Goal: Information Seeking & Learning: Learn about a topic

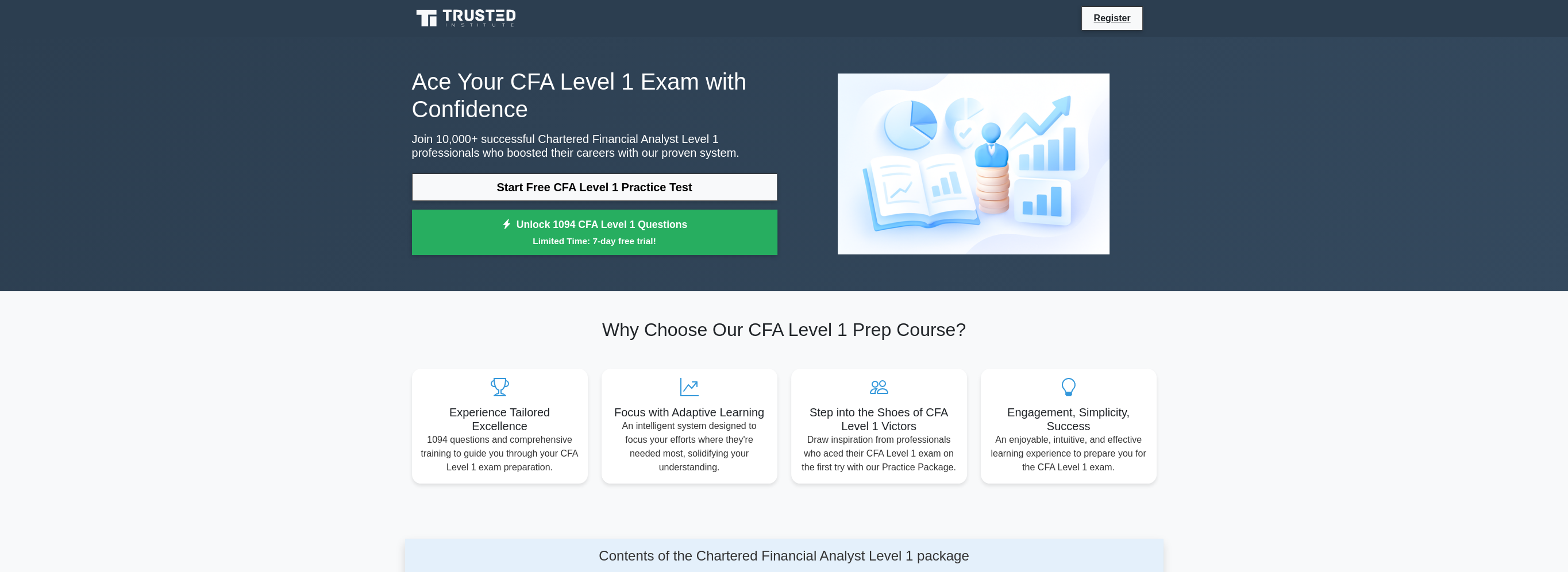
click at [644, 193] on link "Start Free CFA Level 1 Practice Test" at bounding box center [595, 187] width 365 height 28
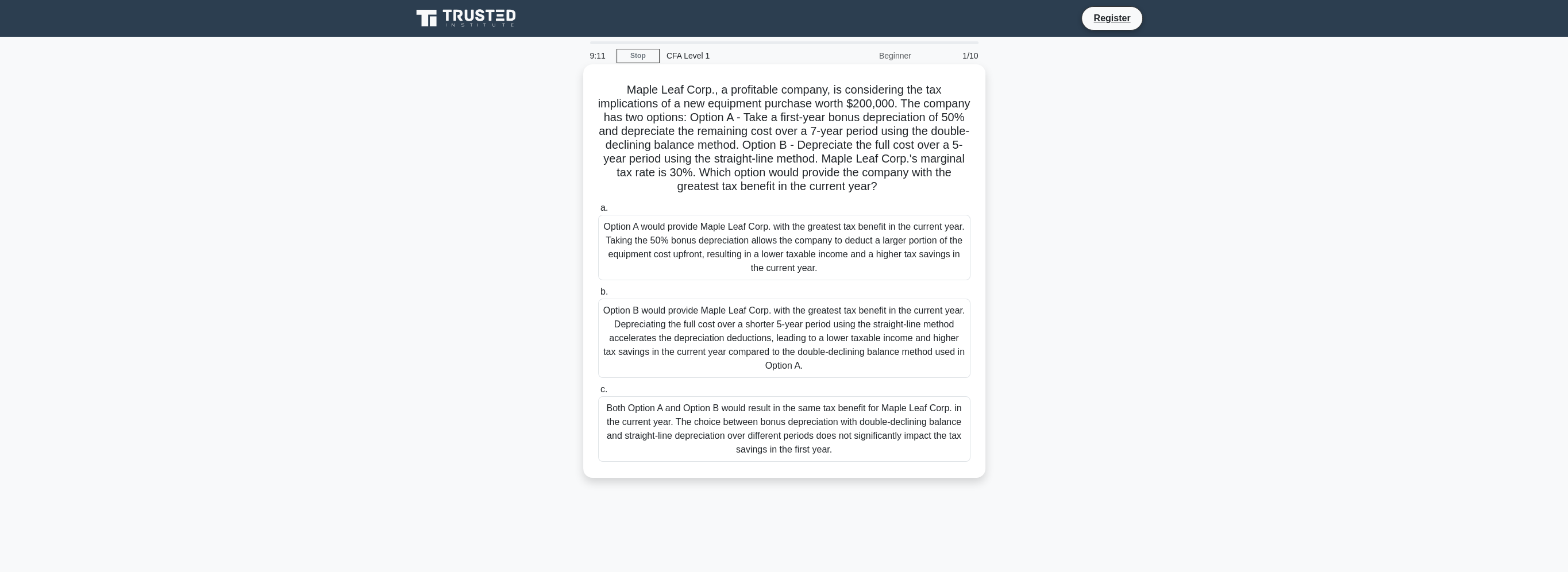
click at [727, 258] on div "Option A would provide Maple Leaf Corp. with the greatest tax benefit in the cu…" at bounding box center [784, 248] width 372 height 66
click at [598, 212] on input "a. Option A would provide Maple Leaf Corp. with the greatest tax benefit in the…" at bounding box center [598, 209] width 0 height 8
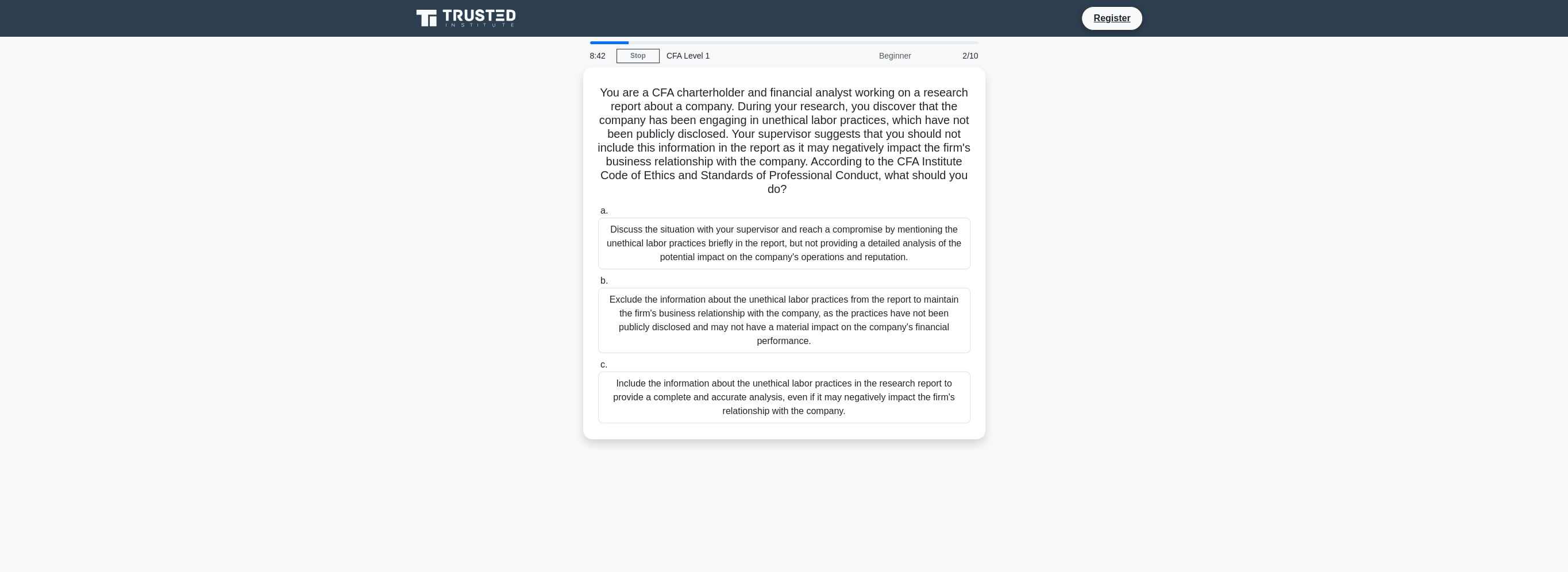
click at [774, 383] on div "Include the information about the unethical labor practices in the research rep…" at bounding box center [784, 398] width 372 height 52
click at [598, 369] on input "c. Include the information about the unethical labor practices in the research …" at bounding box center [598, 365] width 0 height 8
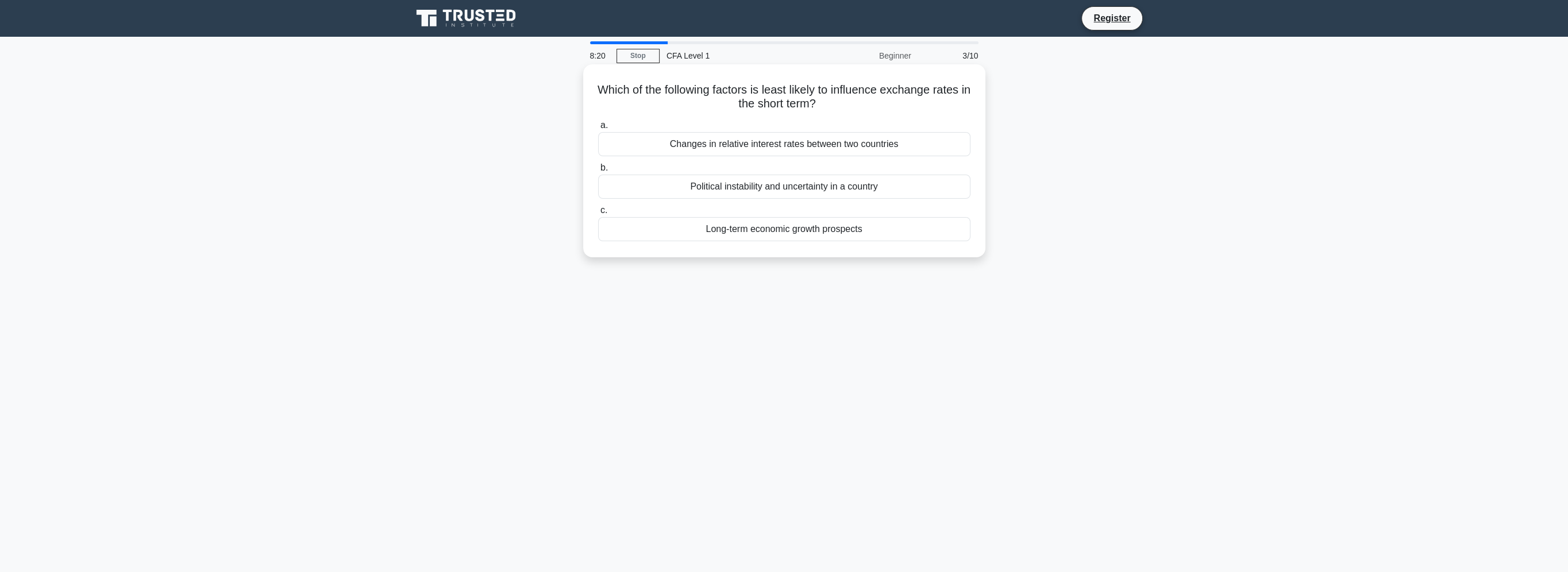
click at [722, 231] on div "Long-term economic growth prospects" at bounding box center [784, 229] width 372 height 24
click at [598, 214] on input "c. Long-term economic growth prospects" at bounding box center [598, 210] width 0 height 8
click at [711, 199] on div "The company's market share in its industry" at bounding box center [784, 186] width 372 height 24
click at [598, 172] on input "b. The company's market share in its industry" at bounding box center [598, 168] width 0 height 8
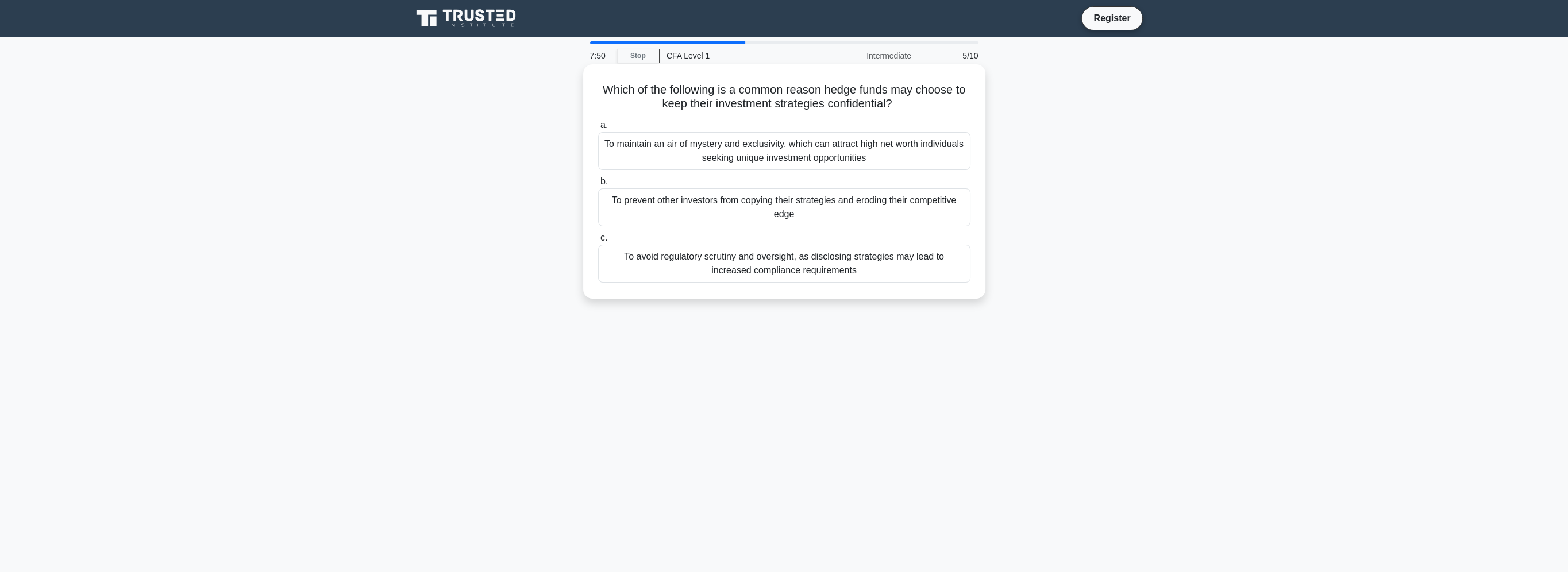
click at [704, 203] on div "To prevent other investors from copying their strategies and eroding their comp…" at bounding box center [784, 207] width 372 height 38
click at [598, 186] on input "b. To prevent other investors from copying their strategies and eroding their c…" at bounding box center [598, 182] width 0 height 8
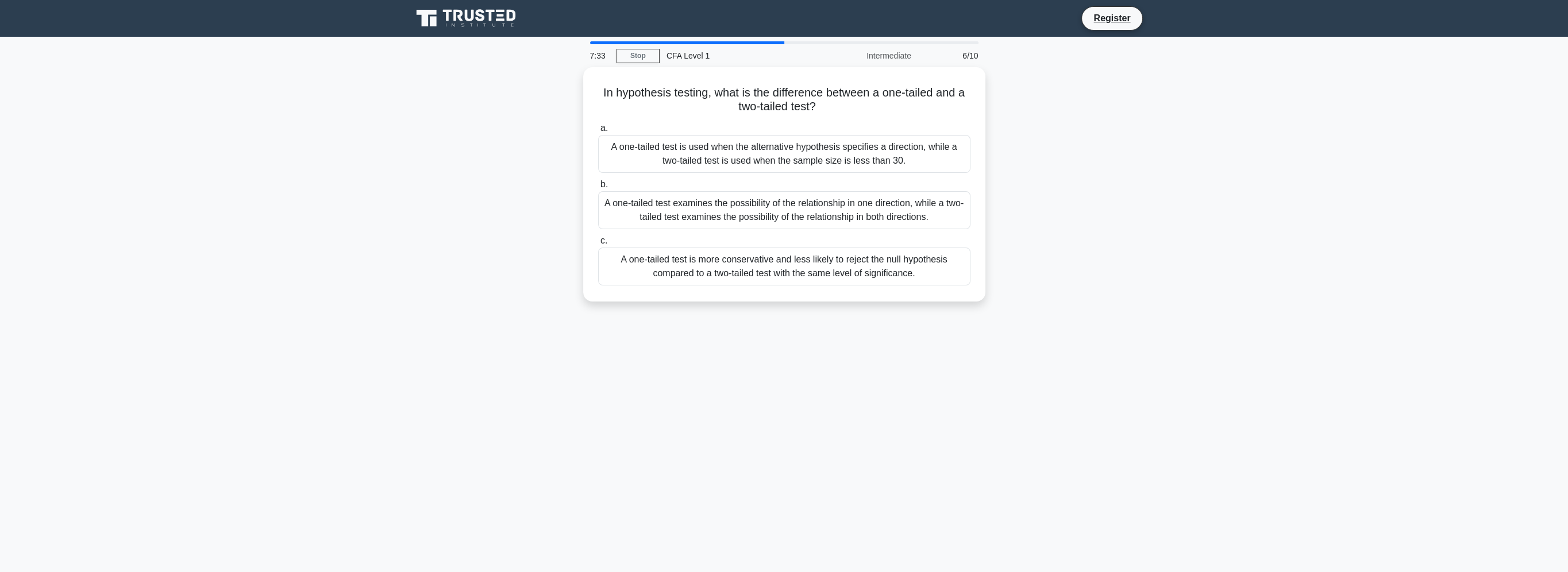
click at [704, 203] on div "A one-tailed test examines the possibility of the relationship in one direction…" at bounding box center [784, 210] width 372 height 38
click at [598, 188] on input "b. A one-tailed test examines the possibility of the relationship in one direct…" at bounding box center [598, 185] width 0 height 8
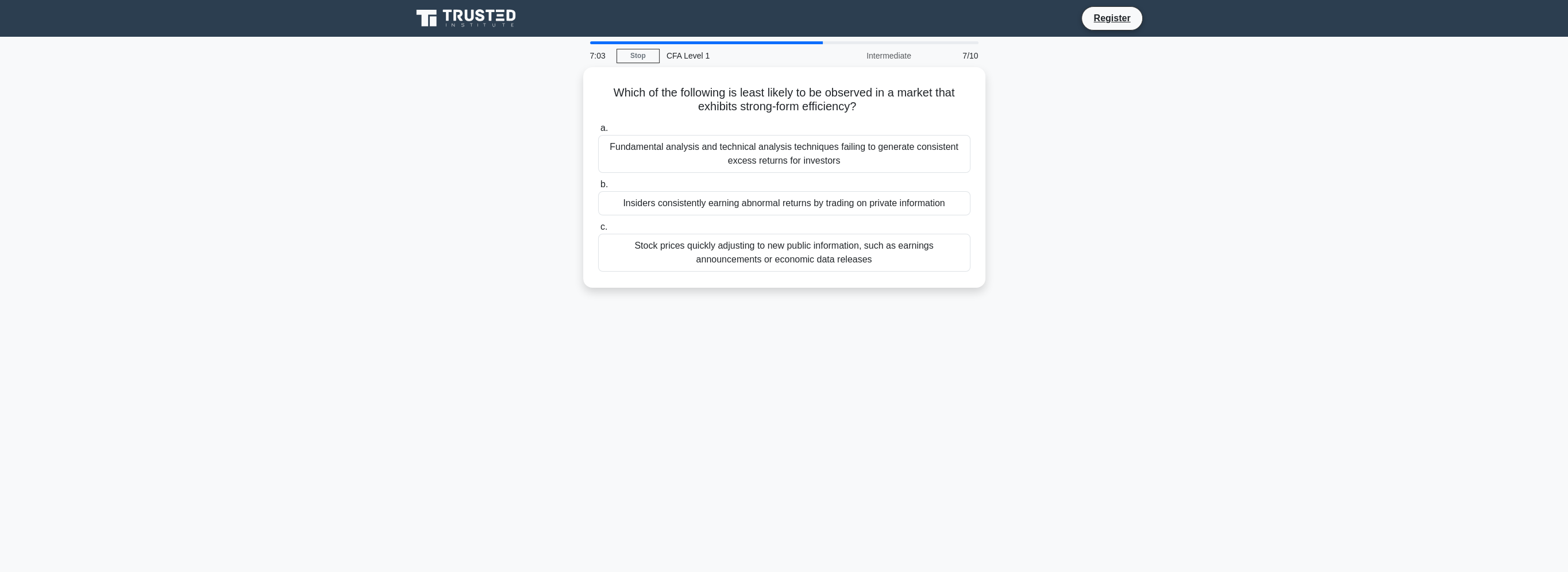
click at [704, 203] on div "Insiders consistently earning abnormal returns by trading on private information" at bounding box center [784, 203] width 372 height 24
click at [598, 188] on input "b. Insiders consistently earning abnormal returns by trading on private informa…" at bounding box center [598, 185] width 0 height 8
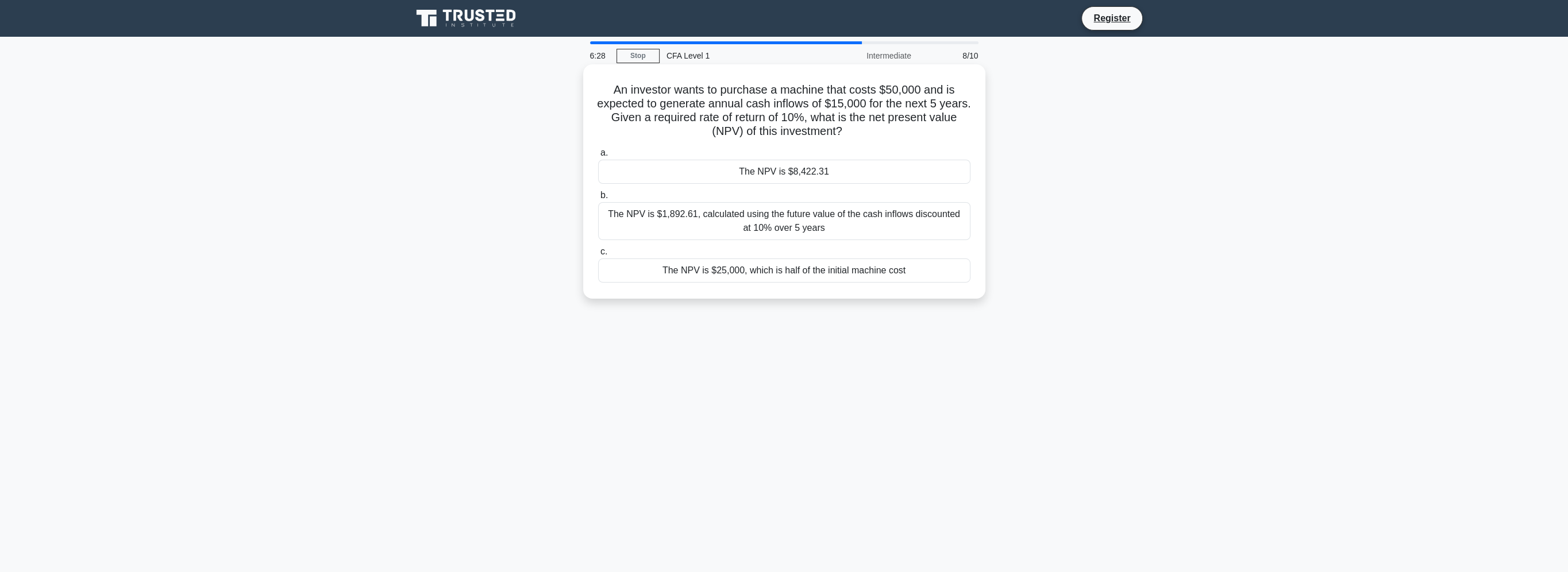
click at [753, 172] on div "The NPV is $8,422.31" at bounding box center [784, 172] width 372 height 24
click at [598, 157] on input "a. The NPV is $8,422.31" at bounding box center [598, 153] width 0 height 8
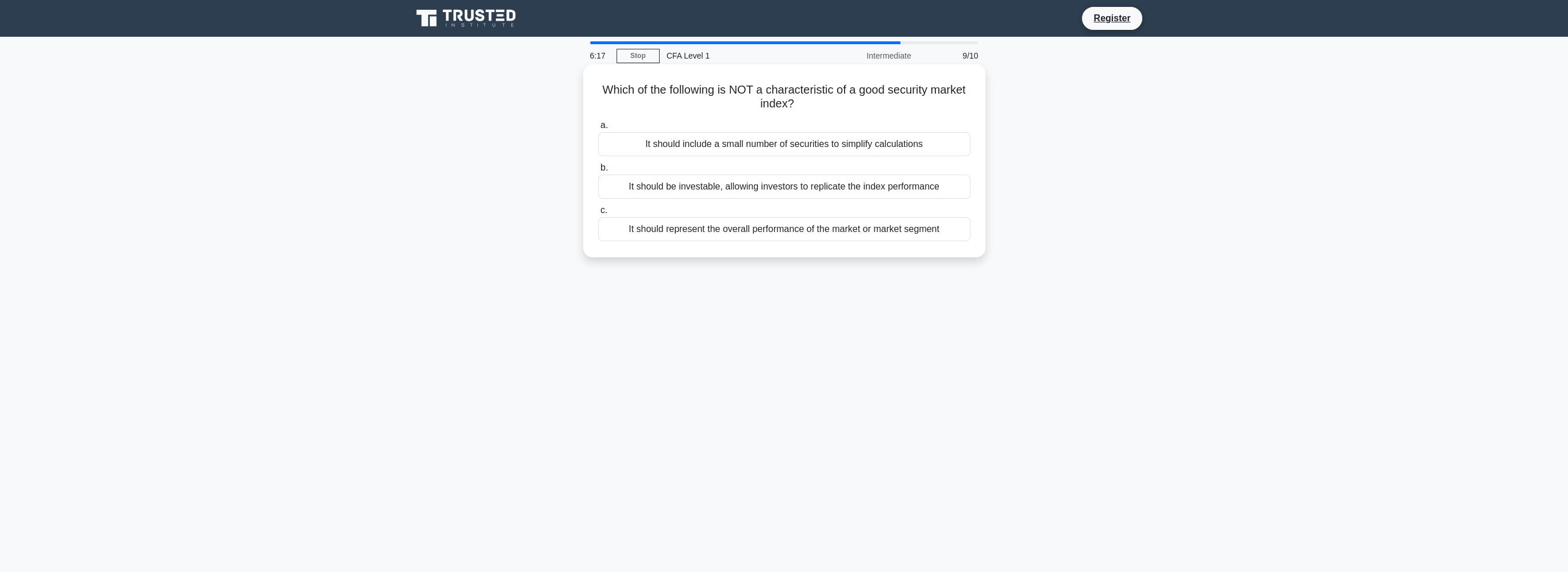
click at [745, 142] on div "It should include a small number of securities to simplify calculations" at bounding box center [784, 144] width 372 height 24
click at [598, 129] on input "a. It should include a small number of securities to simplify calculations" at bounding box center [598, 125] width 0 height 8
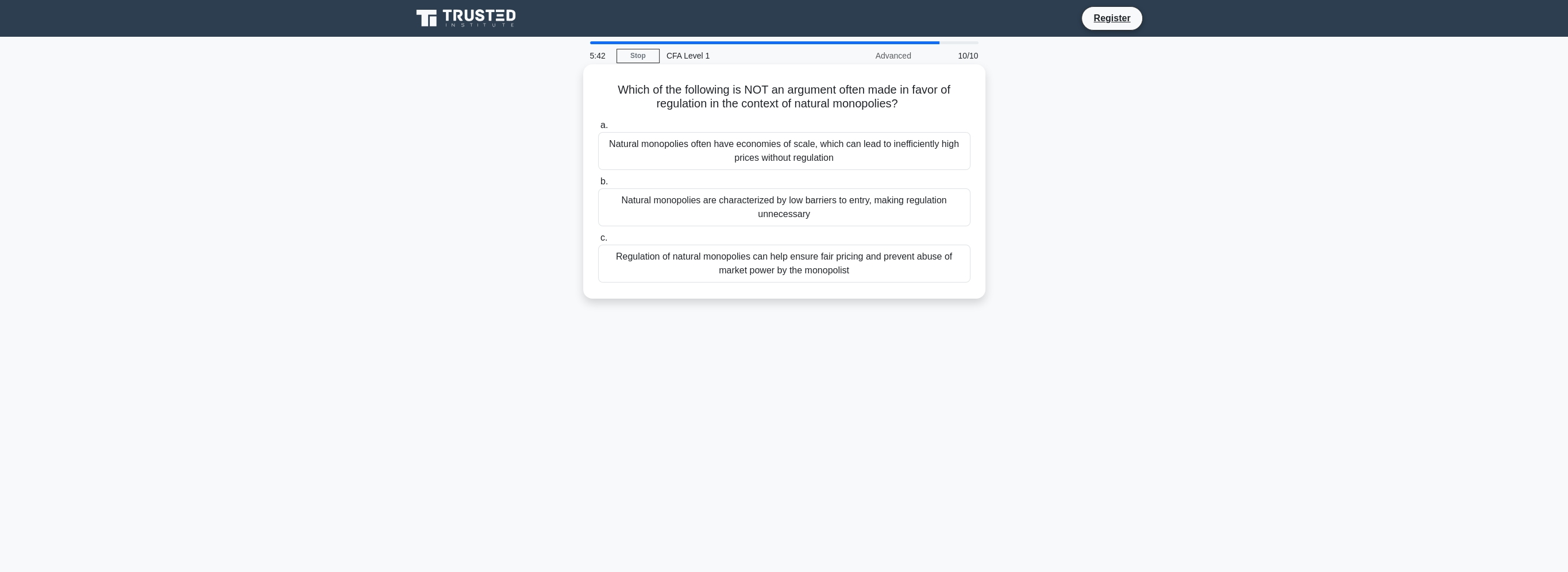
click at [801, 212] on div "Natural monopolies are characterized by low barriers to entry, making regulatio…" at bounding box center [784, 207] width 372 height 38
click at [598, 186] on input "b. Natural monopolies are characterized by low barriers to entry, making regula…" at bounding box center [598, 182] width 0 height 8
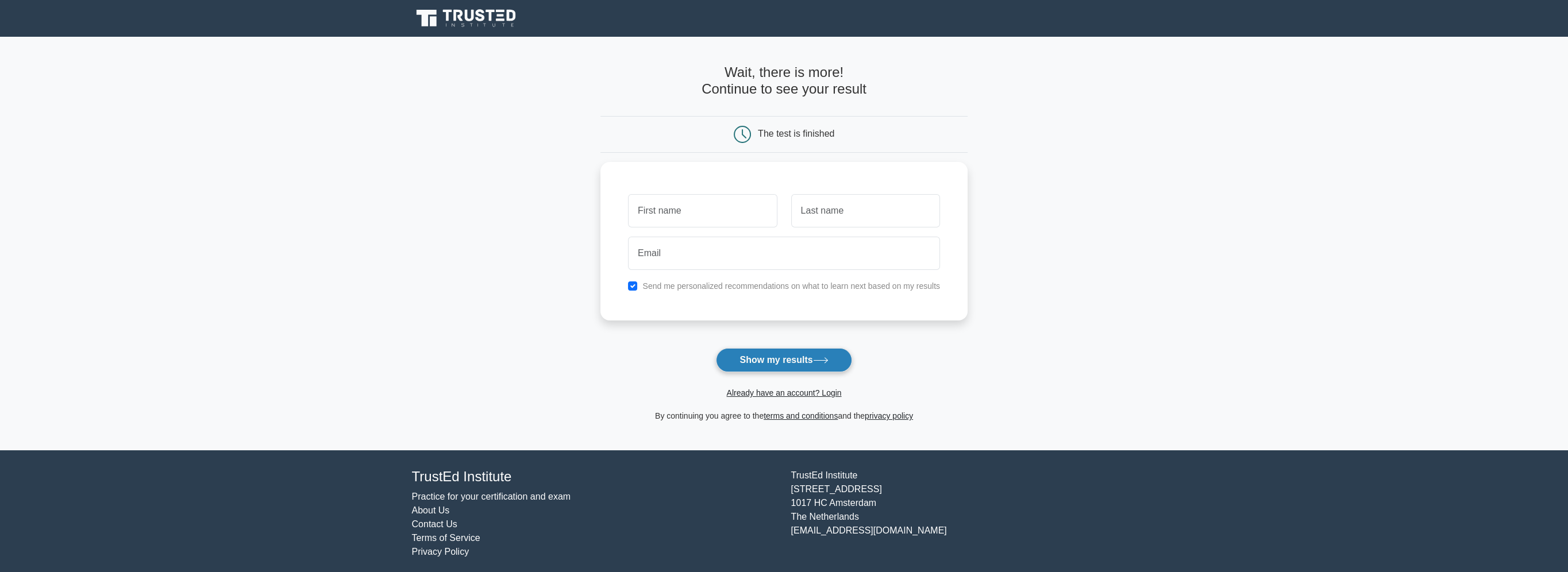
click at [794, 368] on button "Show my results" at bounding box center [783, 360] width 135 height 24
click at [599, 181] on main "Wait, there is more! Continue to see your result The test is finished and the" at bounding box center [784, 243] width 1568 height 414
click at [705, 216] on input "text" at bounding box center [702, 208] width 149 height 33
drag, startPoint x: 391, startPoint y: 207, endPoint x: 321, endPoint y: 146, distance: 92.8
click at [391, 207] on main "Wait, there is more! Continue to see your result The test is finished and the" at bounding box center [784, 243] width 1568 height 414
